Goal: Book appointment/travel/reservation

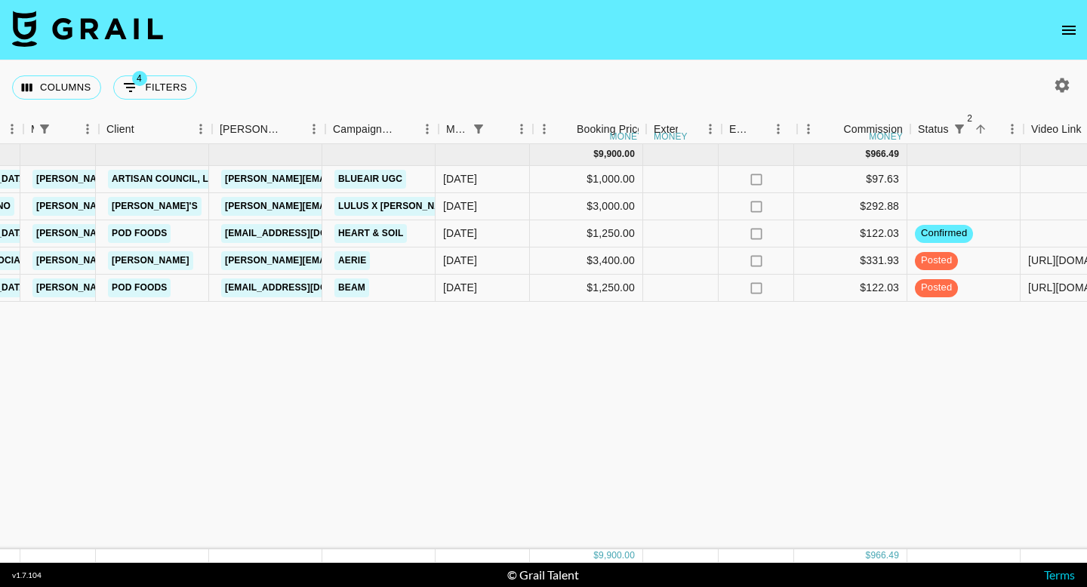
scroll to position [0, 407]
click at [605, 430] on div "[DATE] ( 5 ) $ 9,900.00 $ 966.49 recuaS7zGA92RF5SZ [PERSON_NAME] [PERSON_NAME][…" at bounding box center [789, 346] width 2392 height 405
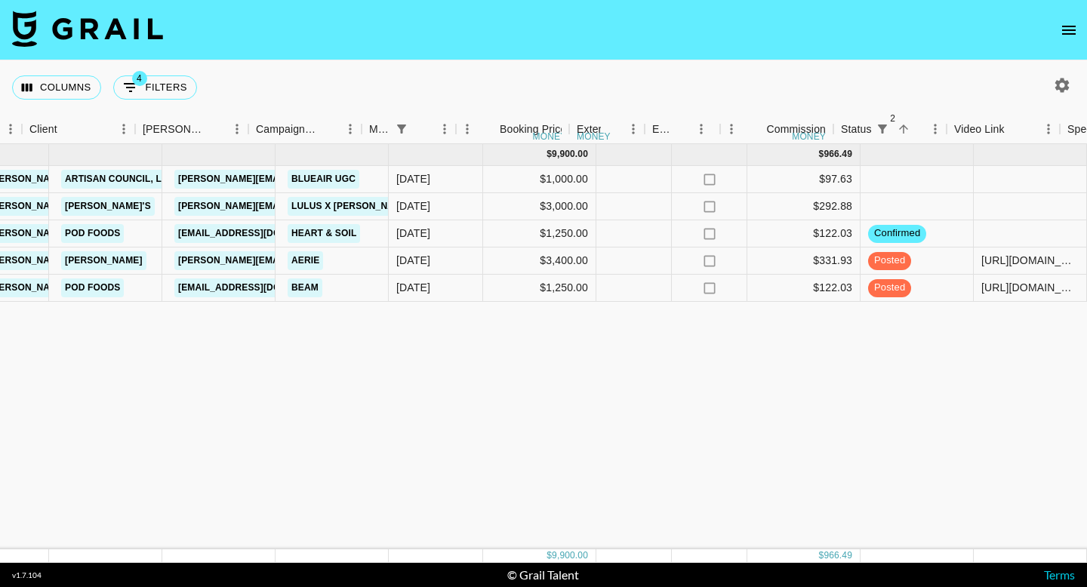
scroll to position [0, 521]
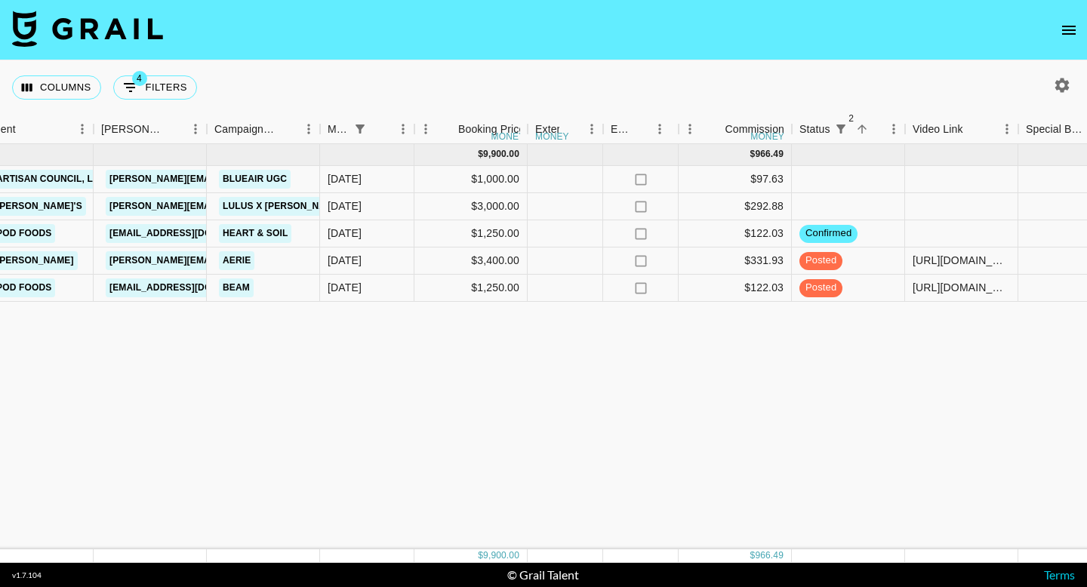
click at [1060, 29] on icon "open drawer" at bounding box center [1069, 30] width 18 height 18
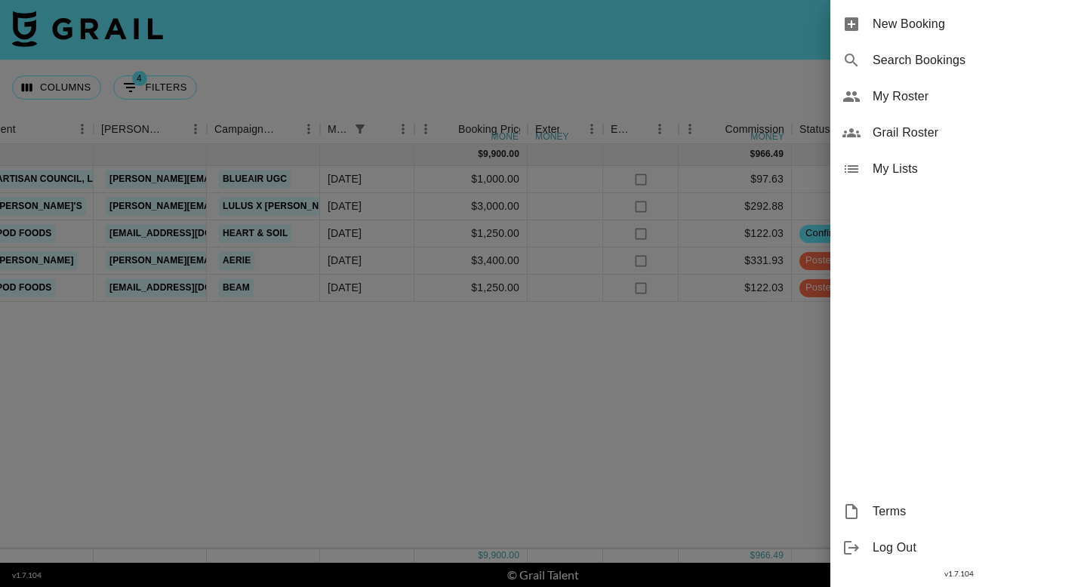
click at [939, 25] on span "New Booking" at bounding box center [973, 24] width 202 height 18
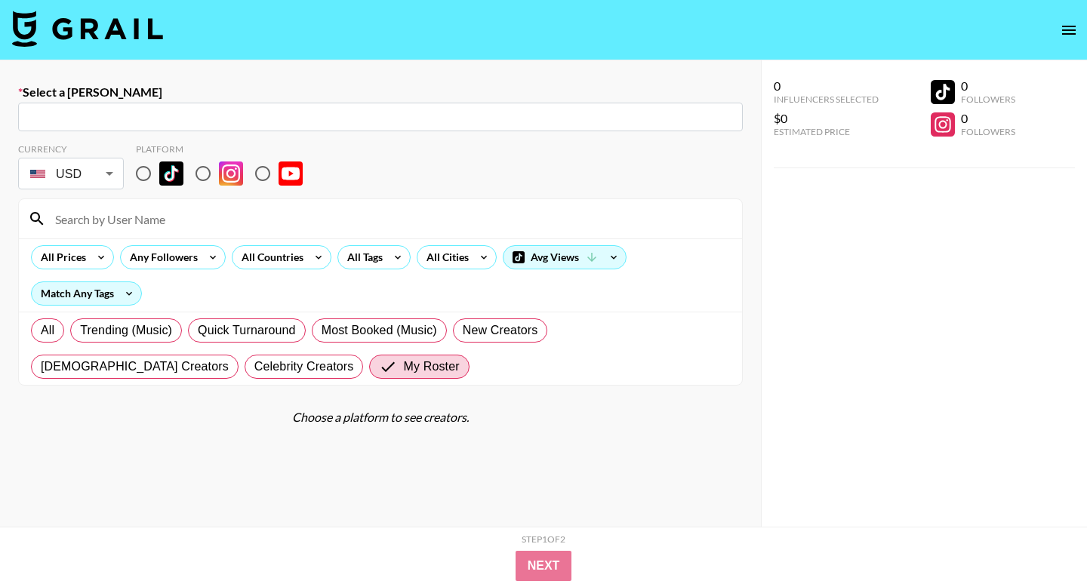
click at [198, 112] on input "text" at bounding box center [380, 117] width 706 height 17
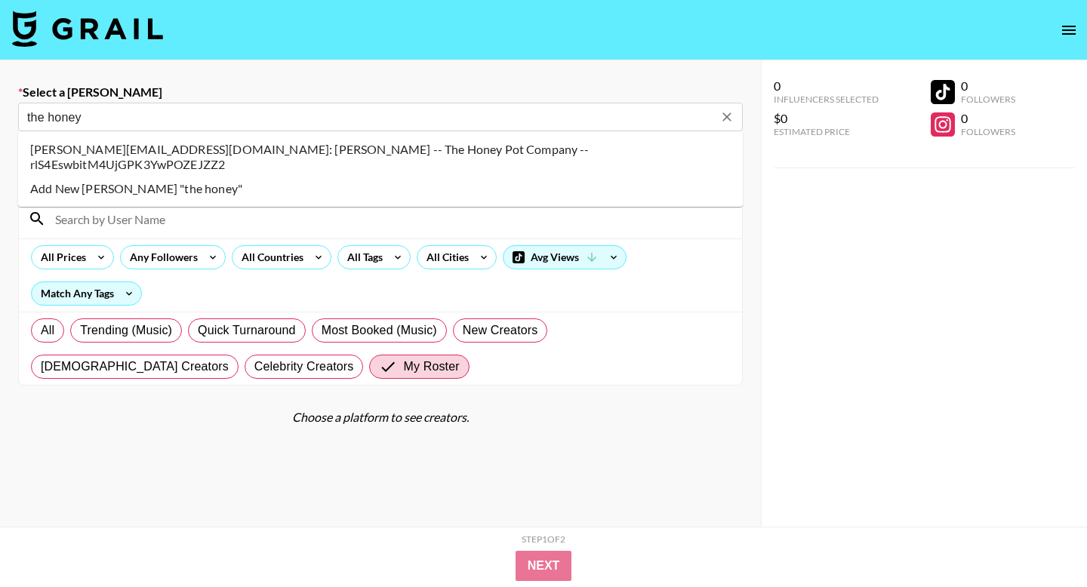
click at [315, 149] on li "[PERSON_NAME][EMAIL_ADDRESS][DOMAIN_NAME]: [PERSON_NAME] -- The Honey Pot Compa…" at bounding box center [380, 156] width 725 height 39
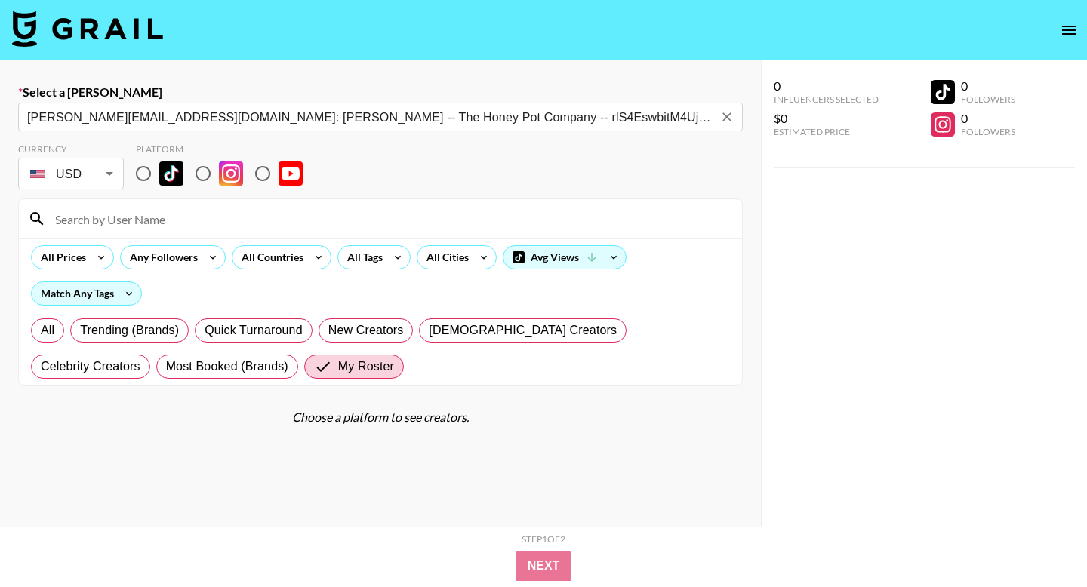
type input "[PERSON_NAME][EMAIL_ADDRESS][DOMAIN_NAME]: [PERSON_NAME] -- The Honey Pot Compa…"
click at [149, 174] on input "radio" at bounding box center [144, 174] width 32 height 32
radio input "true"
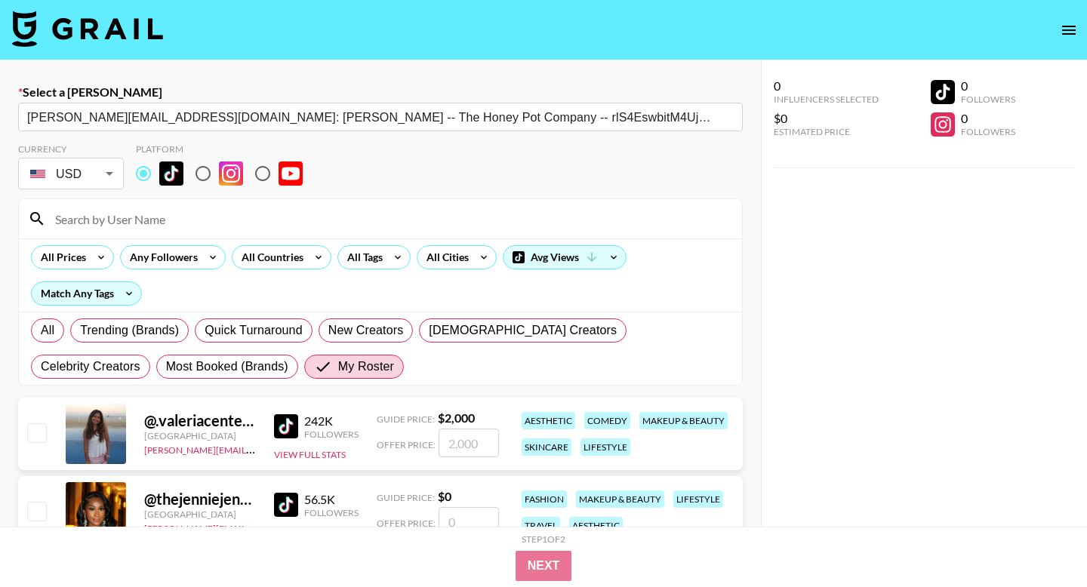
click at [43, 432] on input "checkbox" at bounding box center [36, 432] width 18 height 18
checkbox input "true"
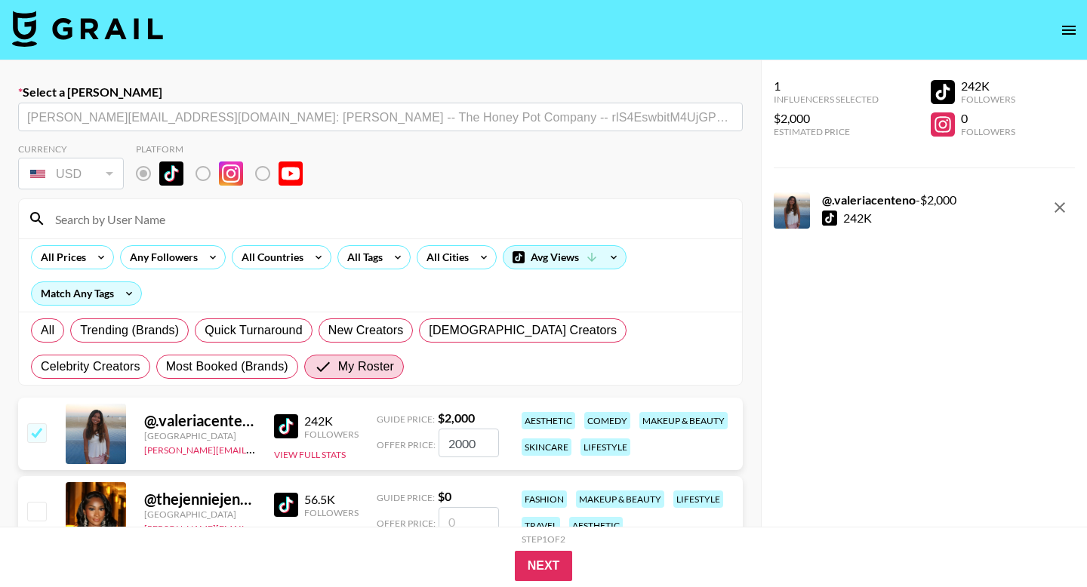
drag, startPoint x: 481, startPoint y: 440, endPoint x: 423, endPoint y: 440, distance: 58.1
click at [423, 440] on div "Offer Price: 2000" at bounding box center [438, 443] width 122 height 29
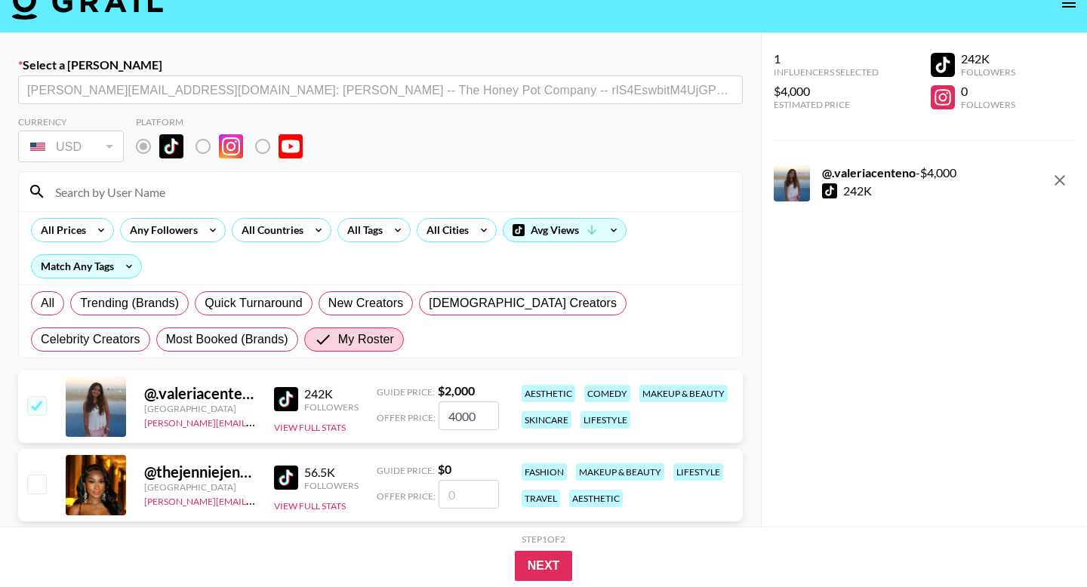
type input "4000"
click at [236, 194] on input at bounding box center [389, 192] width 687 height 24
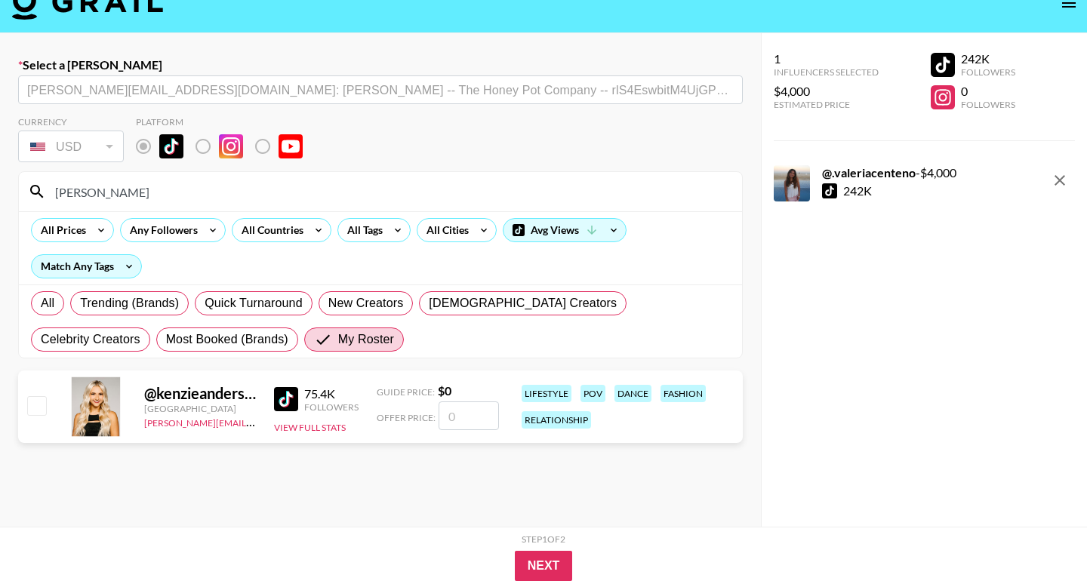
type input "[PERSON_NAME]"
click at [29, 402] on input "checkbox" at bounding box center [36, 405] width 18 height 18
checkbox input "false"
click at [479, 414] on input "number" at bounding box center [468, 416] width 60 height 29
type input "1"
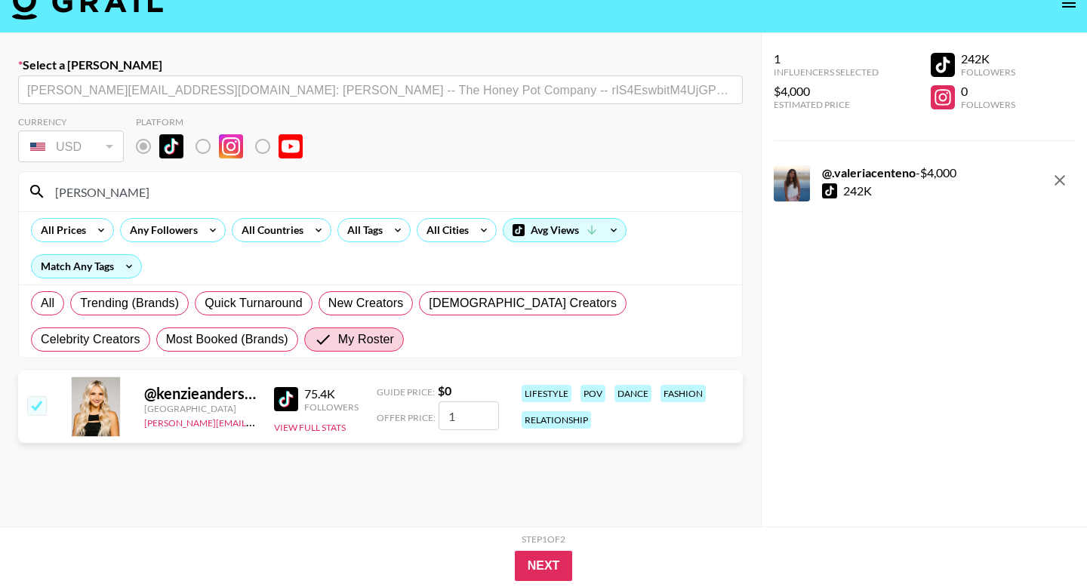
checkbox input "true"
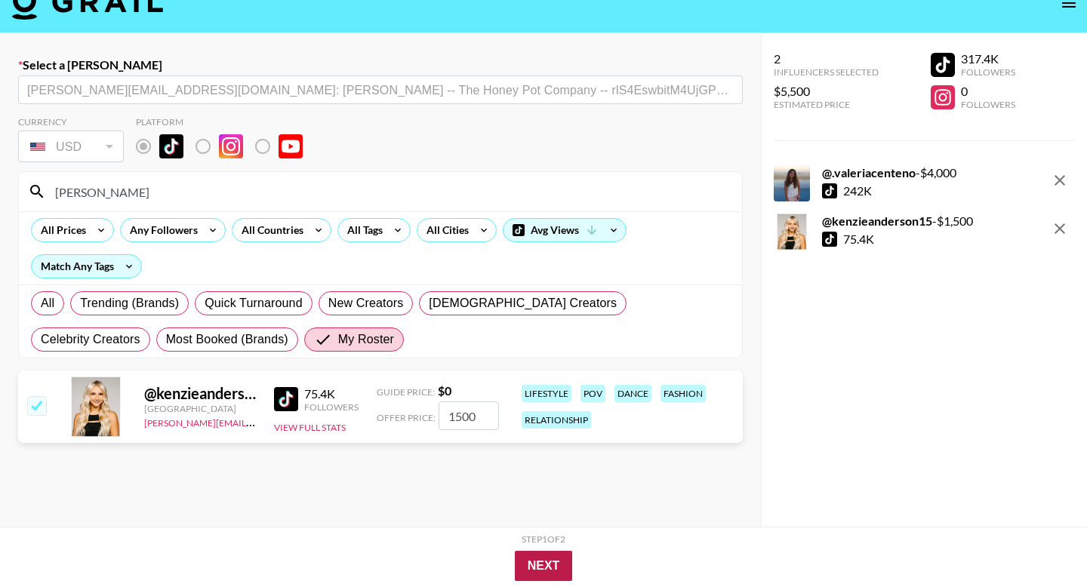
type input "1500"
click at [555, 558] on button "Next" at bounding box center [544, 566] width 58 height 30
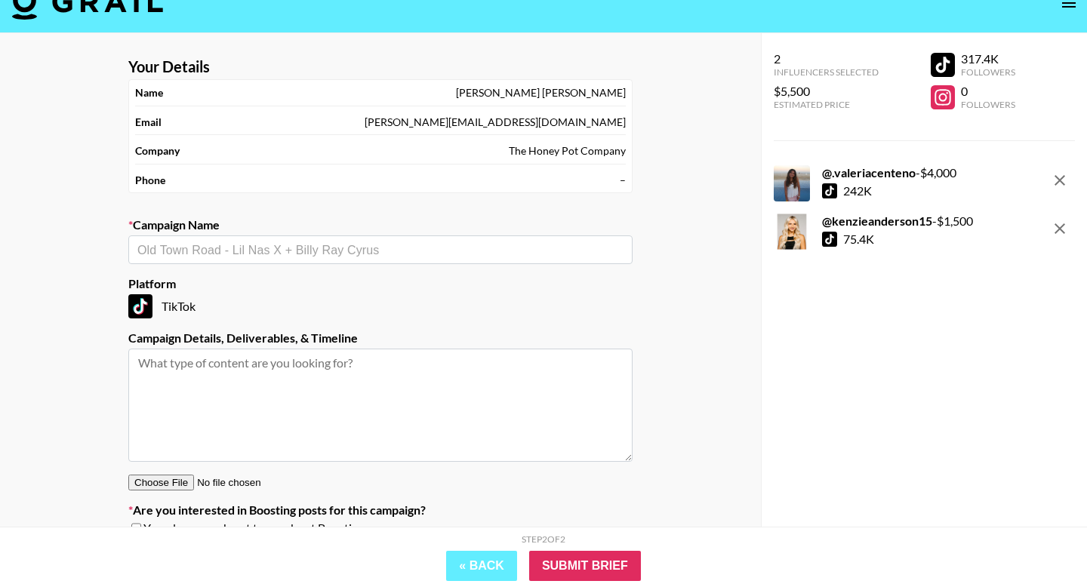
click at [398, 250] on input "text" at bounding box center [380, 250] width 486 height 17
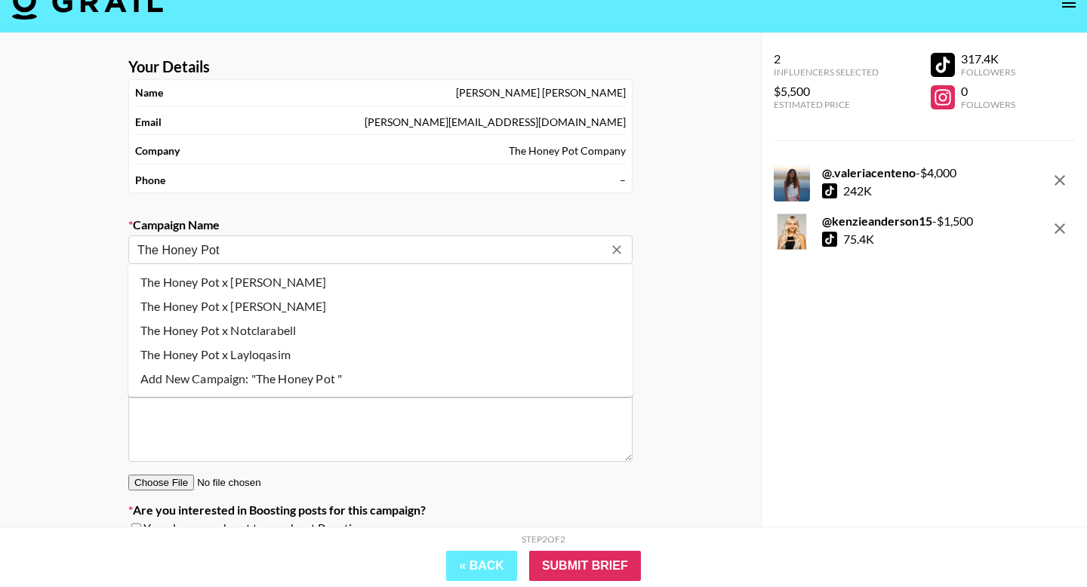
type input "The Honey Pot"
click at [680, 422] on div "Your Details Name [PERSON_NAME] Email [PERSON_NAME][EMAIL_ADDRESS][DOMAIN_NAME]…" at bounding box center [380, 314] width 761 height 563
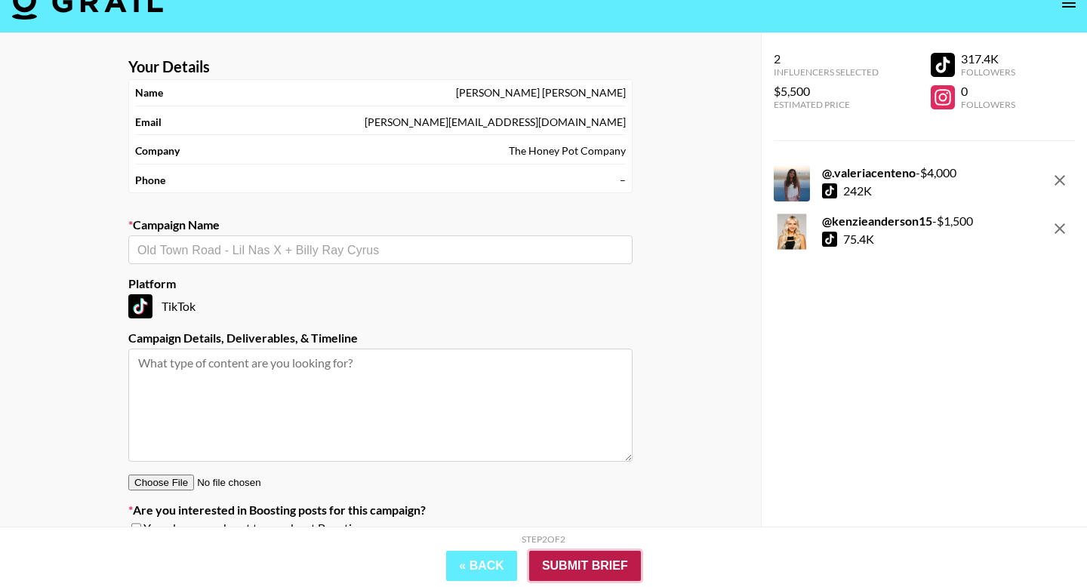
click at [601, 561] on input "Submit Brief" at bounding box center [585, 566] width 112 height 30
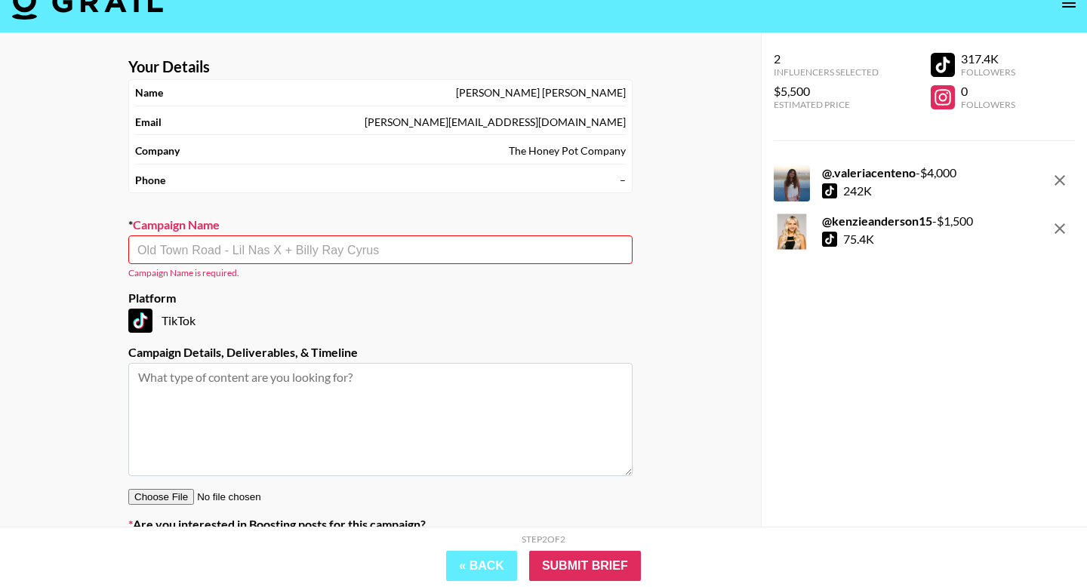
click at [329, 263] on div "​" at bounding box center [380, 249] width 504 height 29
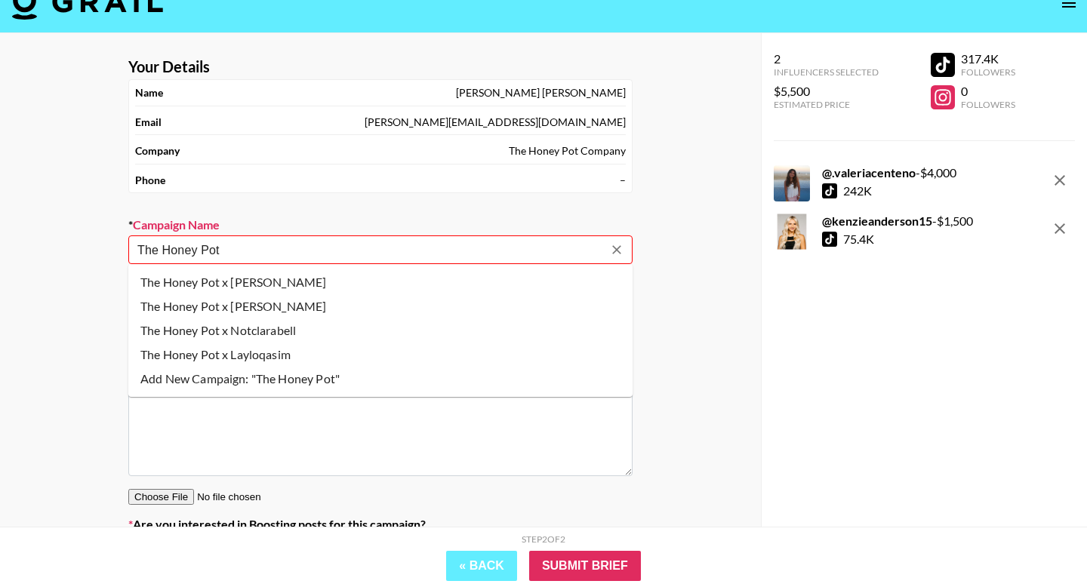
click at [282, 382] on li "Add New Campaign: "The Honey Pot"" at bounding box center [380, 379] width 504 height 24
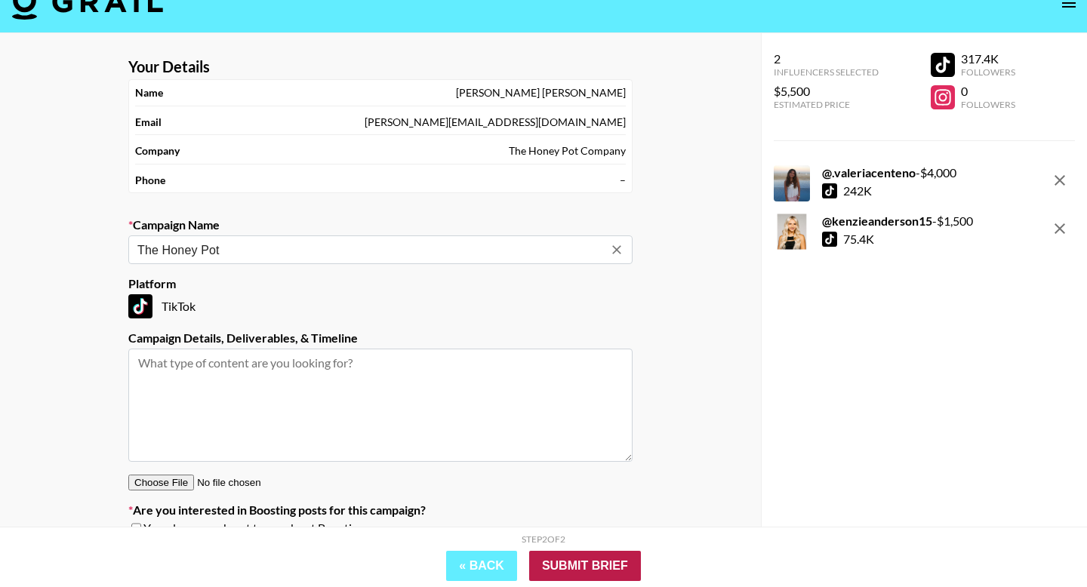
type input "The Honey Pot"
click at [601, 571] on input "Submit Brief" at bounding box center [585, 566] width 112 height 30
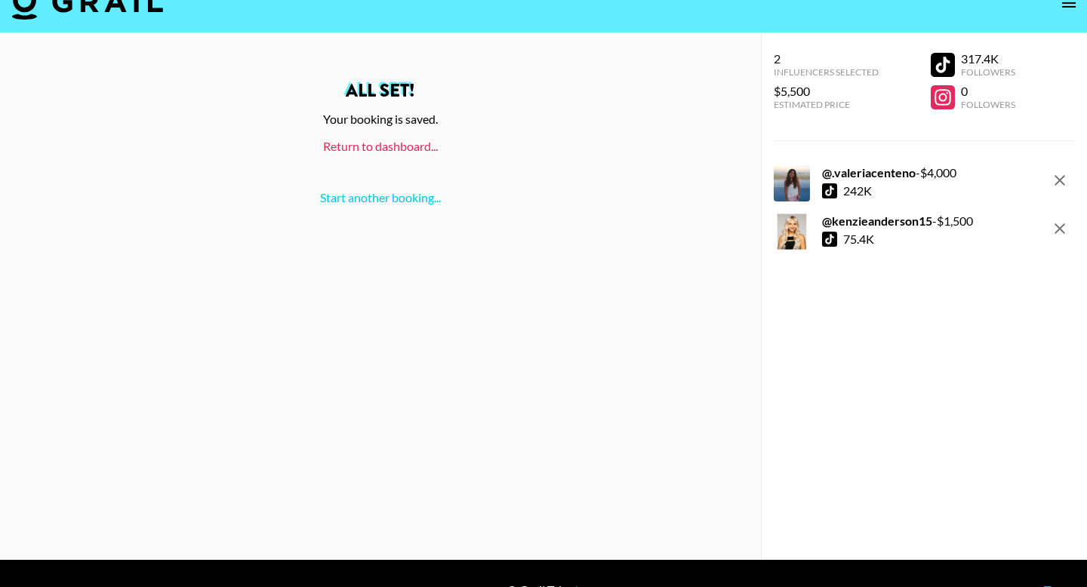
click at [379, 146] on link "Return to dashboard..." at bounding box center [380, 146] width 115 height 14
